Goal: Complete application form

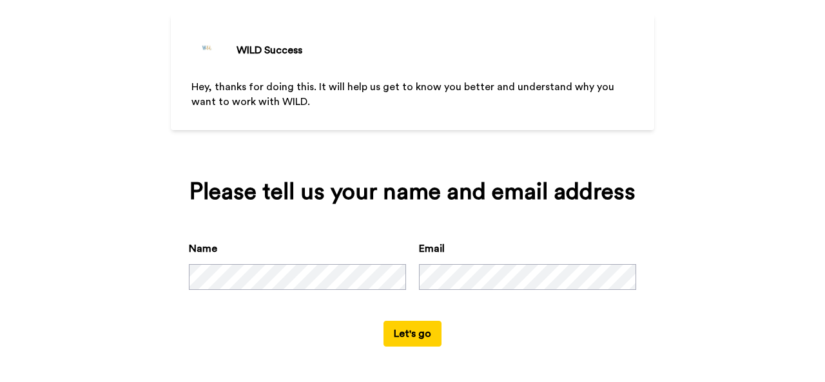
scroll to position [68, 0]
click at [402, 342] on button "Let's go" at bounding box center [412, 334] width 58 height 26
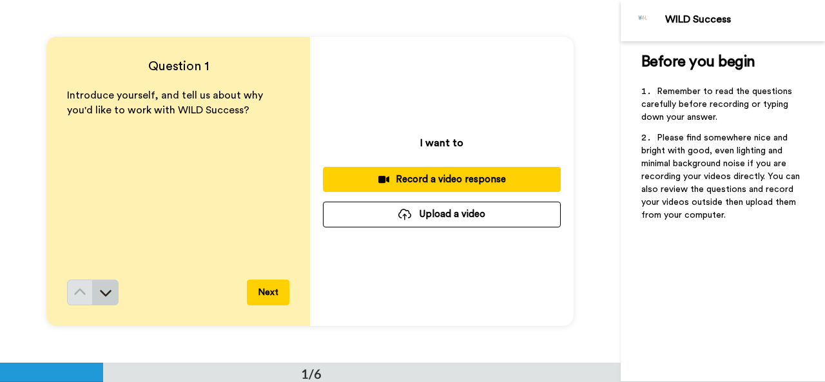
click at [108, 291] on icon at bounding box center [105, 292] width 13 height 13
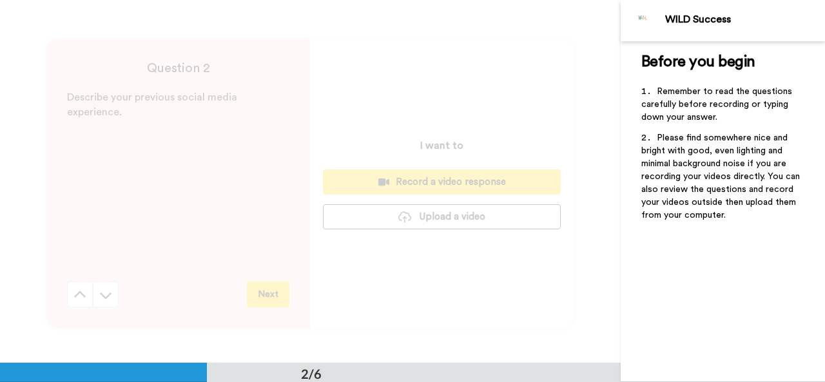
scroll to position [363, 0]
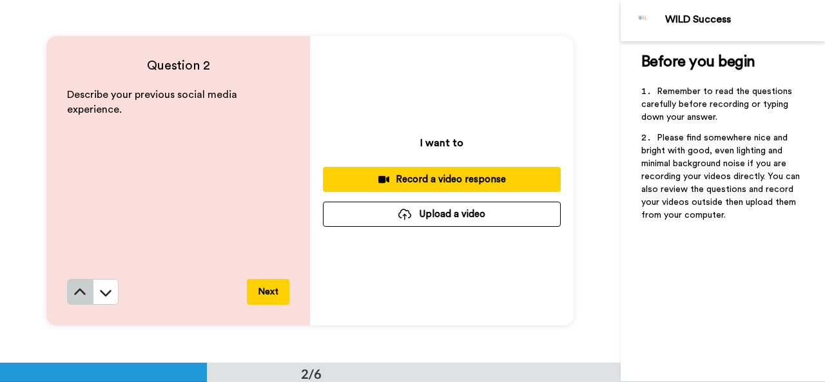
click at [75, 296] on icon at bounding box center [79, 292] width 13 height 13
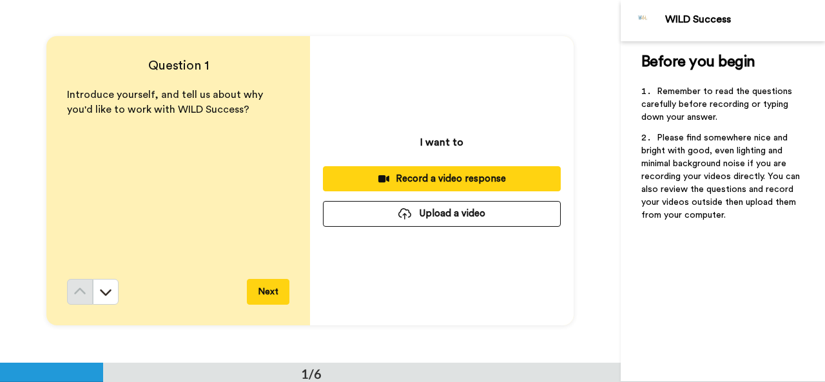
scroll to position [0, 0]
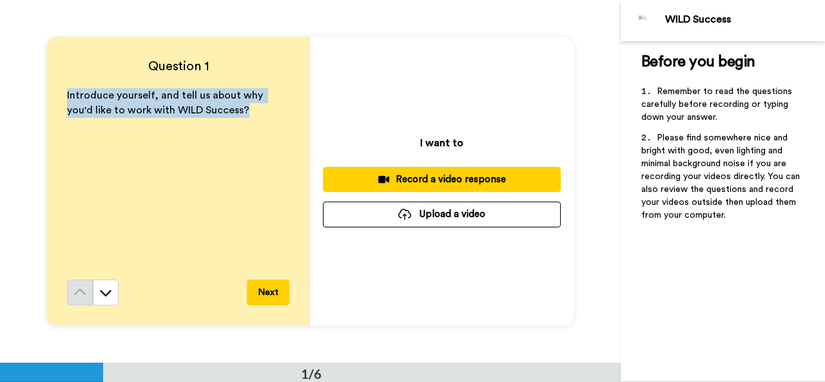
drag, startPoint x: 204, startPoint y: 109, endPoint x: 63, endPoint y: 97, distance: 141.6
click at [63, 97] on div "Question 1 Introduce yourself, and tell us about why you'd like to work with WI…" at bounding box center [178, 181] width 264 height 289
copy span "Introduce yourself, and tell us about why you'd like to work with WILD Success?"
click at [104, 295] on icon at bounding box center [105, 292] width 13 height 13
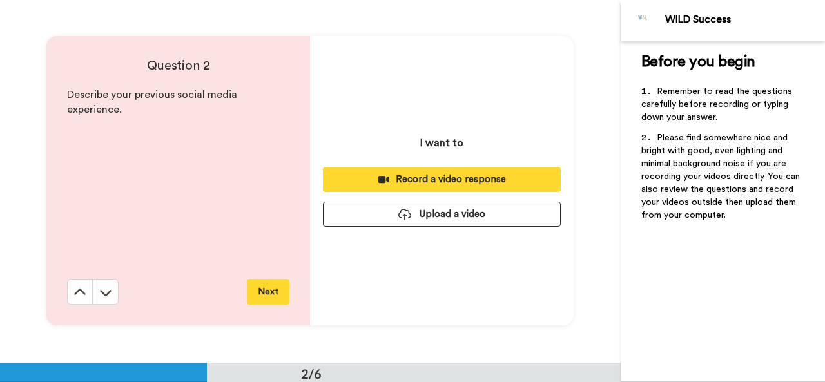
scroll to position [363, 0]
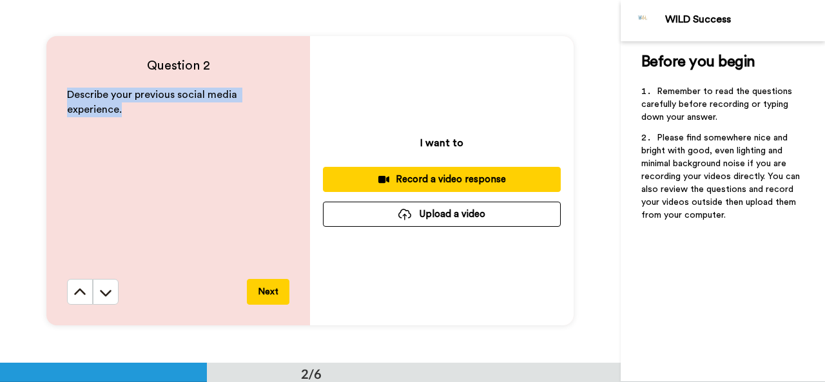
drag, startPoint x: 125, startPoint y: 111, endPoint x: 62, endPoint y: 99, distance: 64.5
click at [62, 99] on div "Question 2 Describe your previous social media experience. Next" at bounding box center [178, 180] width 264 height 289
copy span "Describe your previous social media experience."
click at [106, 294] on icon at bounding box center [105, 292] width 13 height 13
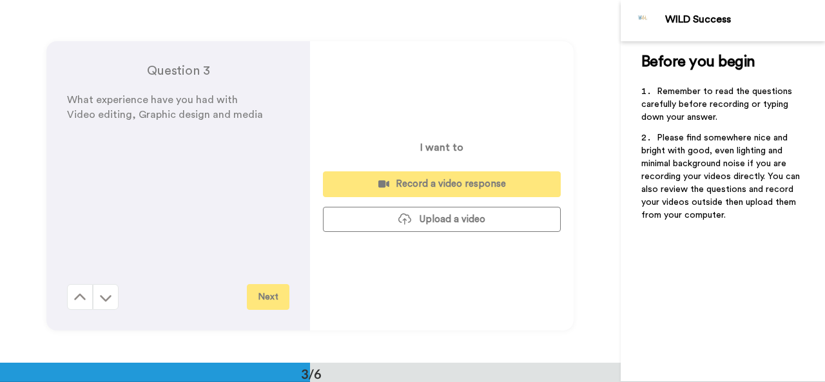
scroll to position [726, 0]
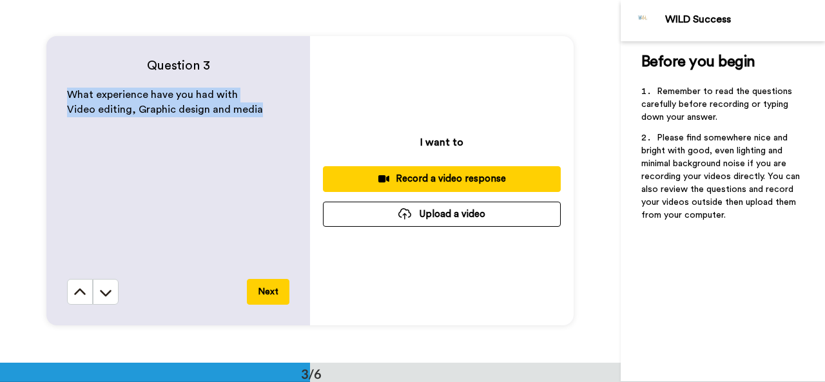
drag, startPoint x: 254, startPoint y: 109, endPoint x: 61, endPoint y: 98, distance: 193.6
click at [61, 98] on div "Question 3 What experience have you had with Video editing, Graphic design and …" at bounding box center [178, 180] width 264 height 289
copy div "What experience have you had with Video editing, Graphic design and media"
click at [95, 296] on button at bounding box center [106, 292] width 26 height 26
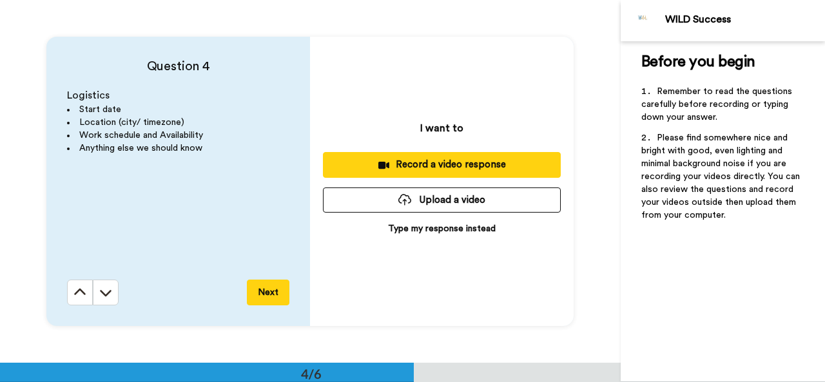
scroll to position [1088, 0]
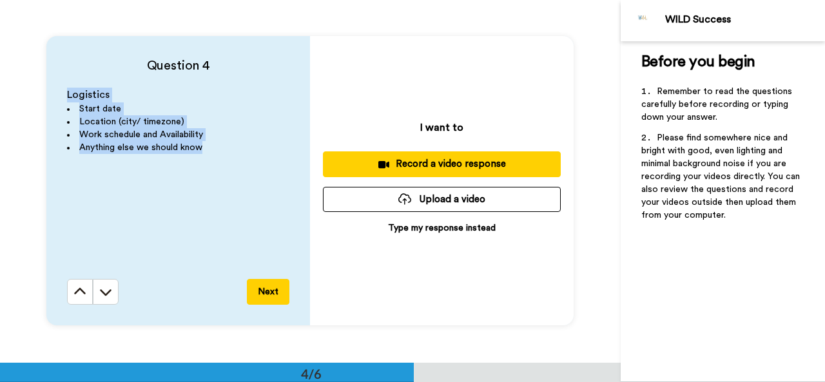
drag, startPoint x: 204, startPoint y: 148, endPoint x: 64, endPoint y: 90, distance: 150.8
click at [67, 90] on div "Logistics Start date Location (city/ timezone) Work schedule and Availability A…" at bounding box center [178, 183] width 222 height 191
copy div "Logistics Start date Location (city/ timezone) Work schedule and Availability A…"
click at [106, 289] on icon at bounding box center [105, 291] width 13 height 13
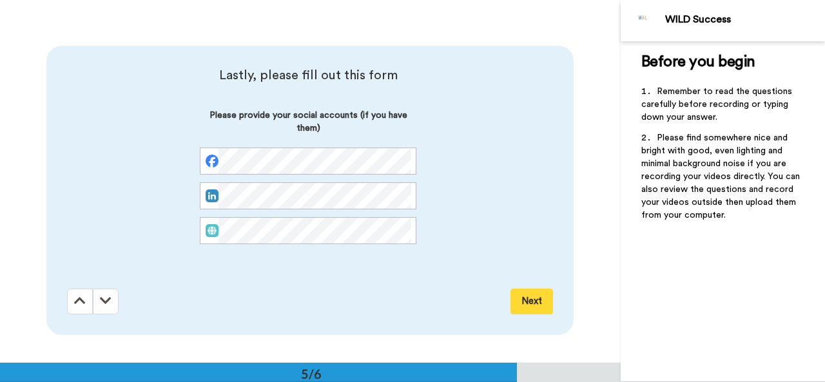
scroll to position [1451, 0]
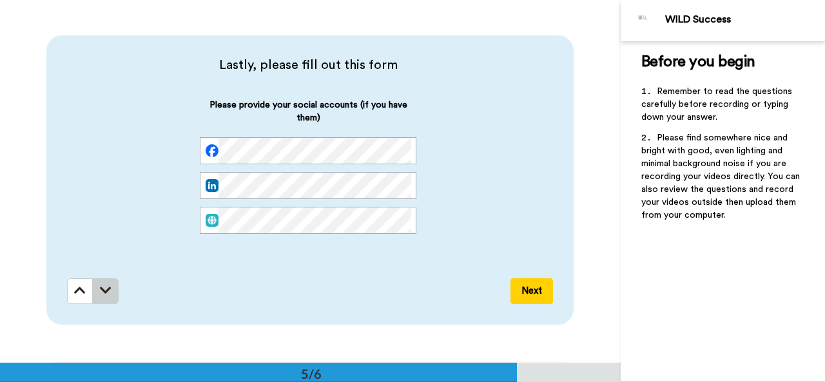
click at [109, 297] on button at bounding box center [106, 291] width 26 height 26
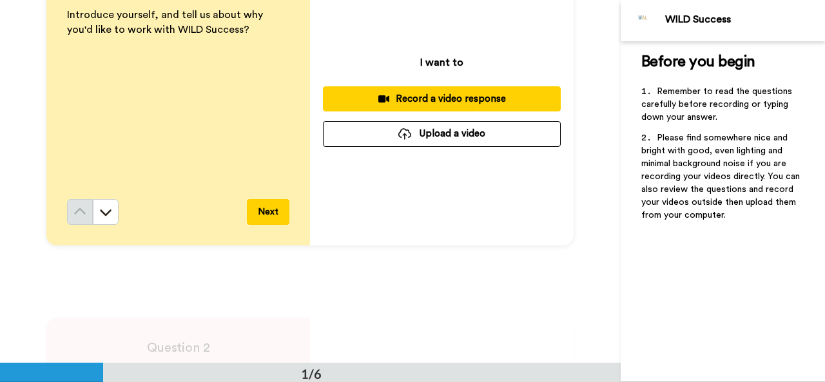
scroll to position [0, 0]
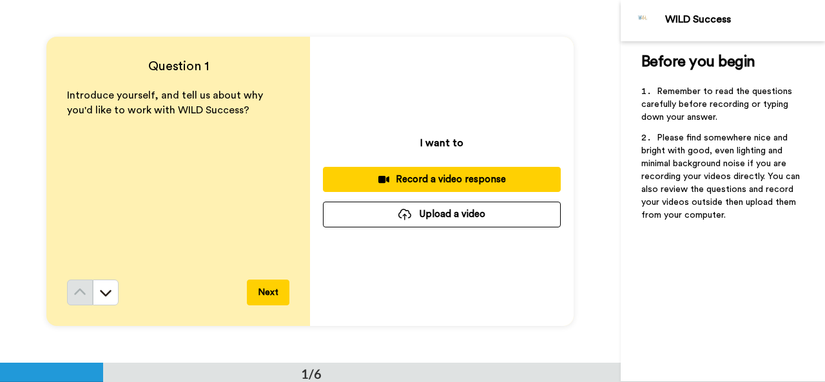
click at [523, 163] on div "I want to Record a video response Upload a video" at bounding box center [442, 181] width 264 height 289
